Goal: Download file/media

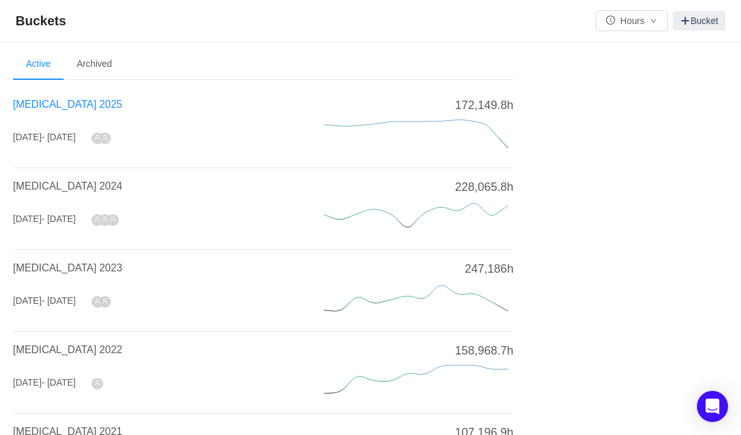
click at [46, 102] on span "[MEDICAL_DATA] 2025" at bounding box center [67, 104] width 109 height 11
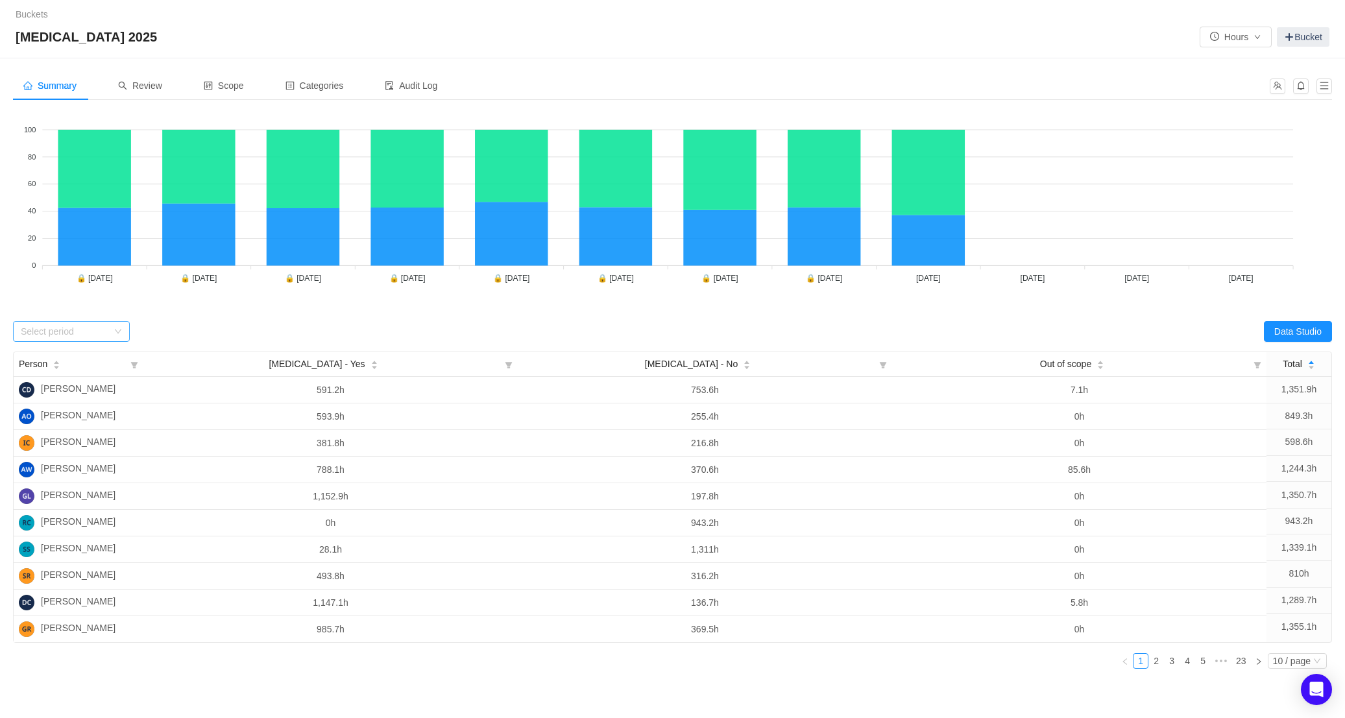
click at [91, 334] on div "Select period" at bounding box center [64, 331] width 87 height 13
click at [56, 410] on li "[DATE]" at bounding box center [70, 410] width 117 height 21
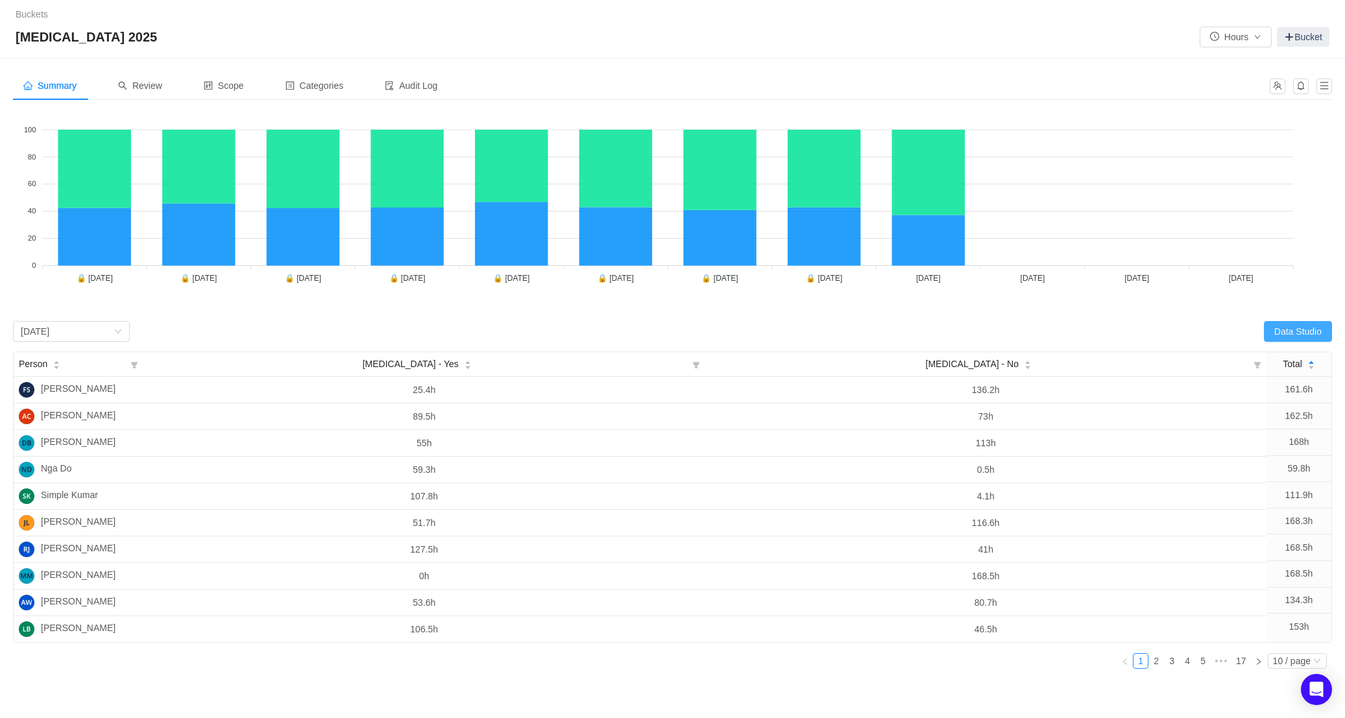
click at [749, 330] on button "Data Studio" at bounding box center [1298, 331] width 68 height 21
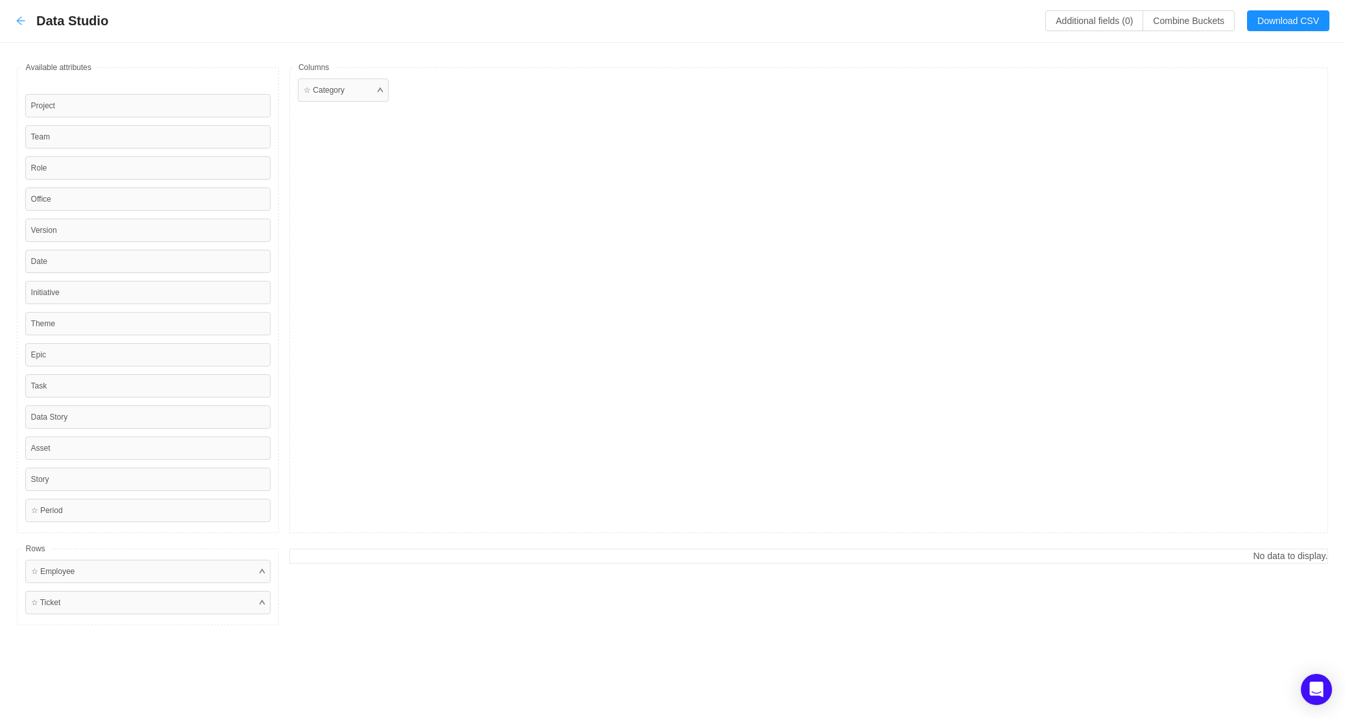
click at [21, 19] on icon "icon: arrow-left" at bounding box center [21, 21] width 10 height 10
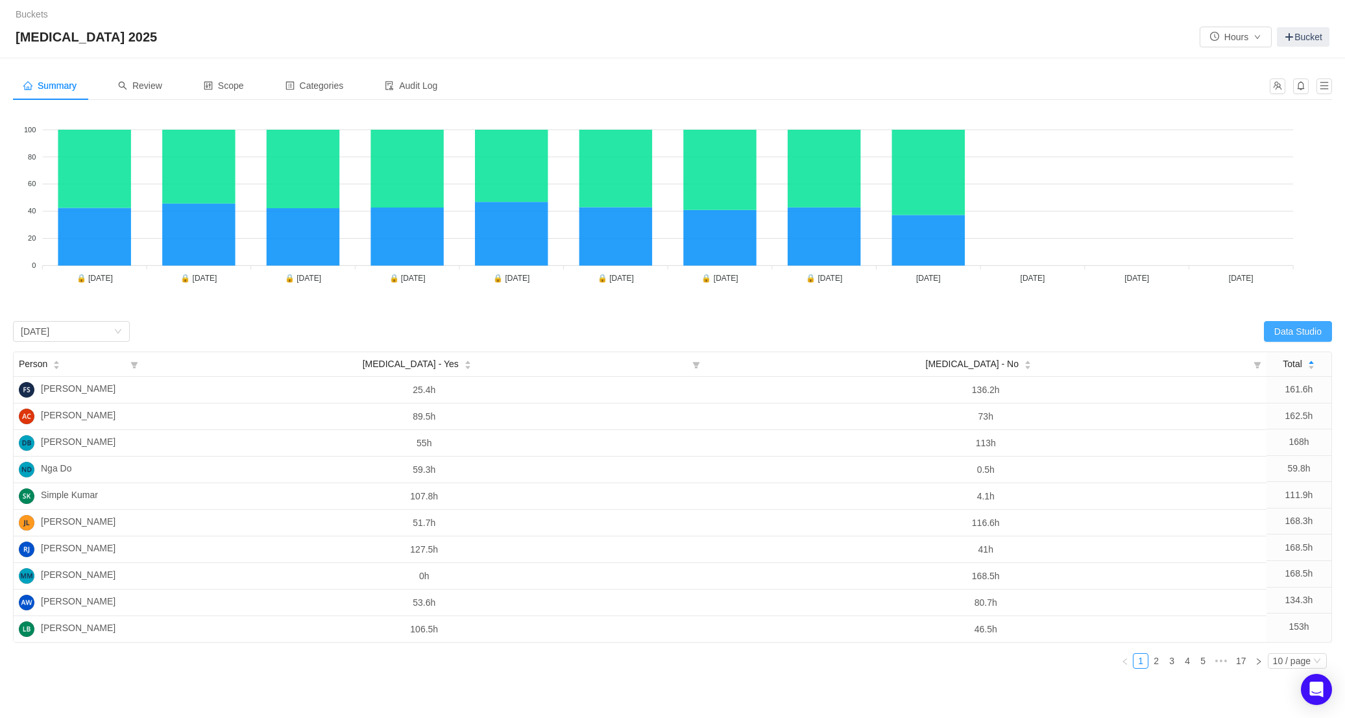
click at [749, 335] on button "Data Studio" at bounding box center [1298, 331] width 68 height 21
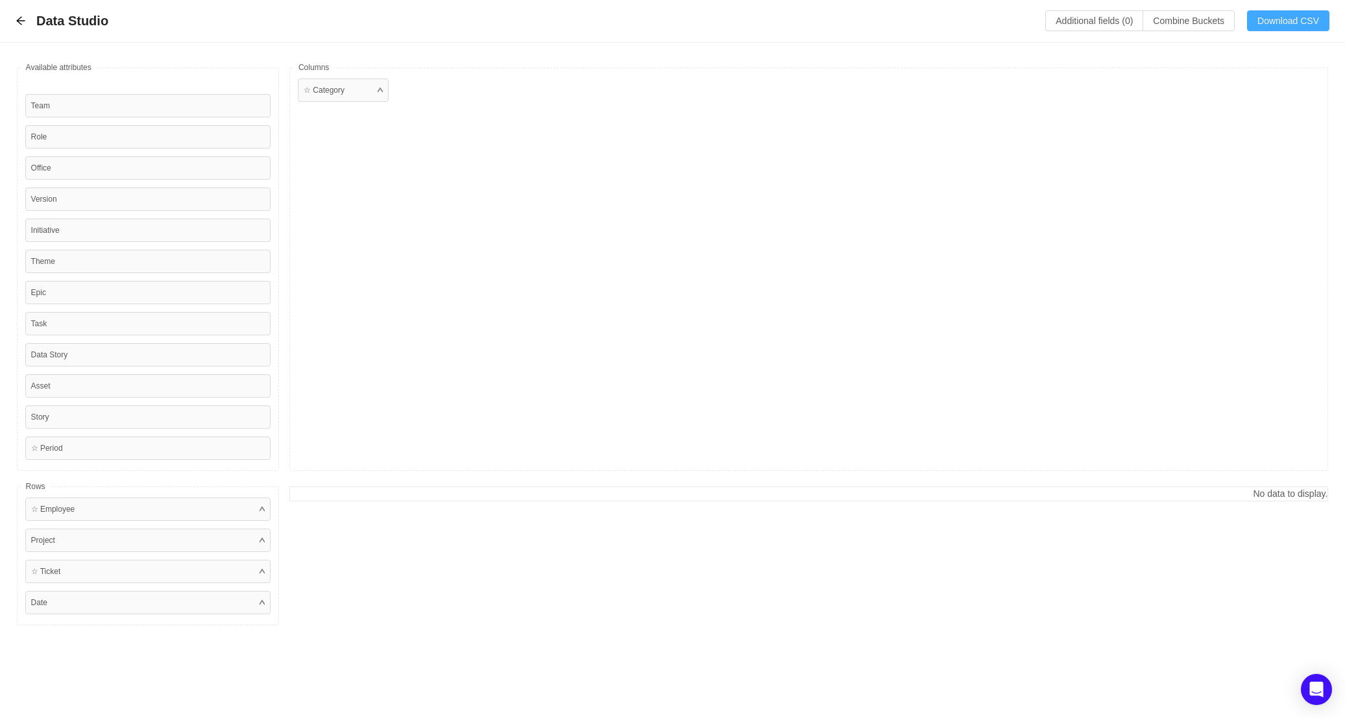
click at [749, 20] on button "Download CSV" at bounding box center [1288, 20] width 82 height 21
click at [749, 25] on button "Download CSV" at bounding box center [1288, 20] width 82 height 21
